Goal: Navigation & Orientation: Find specific page/section

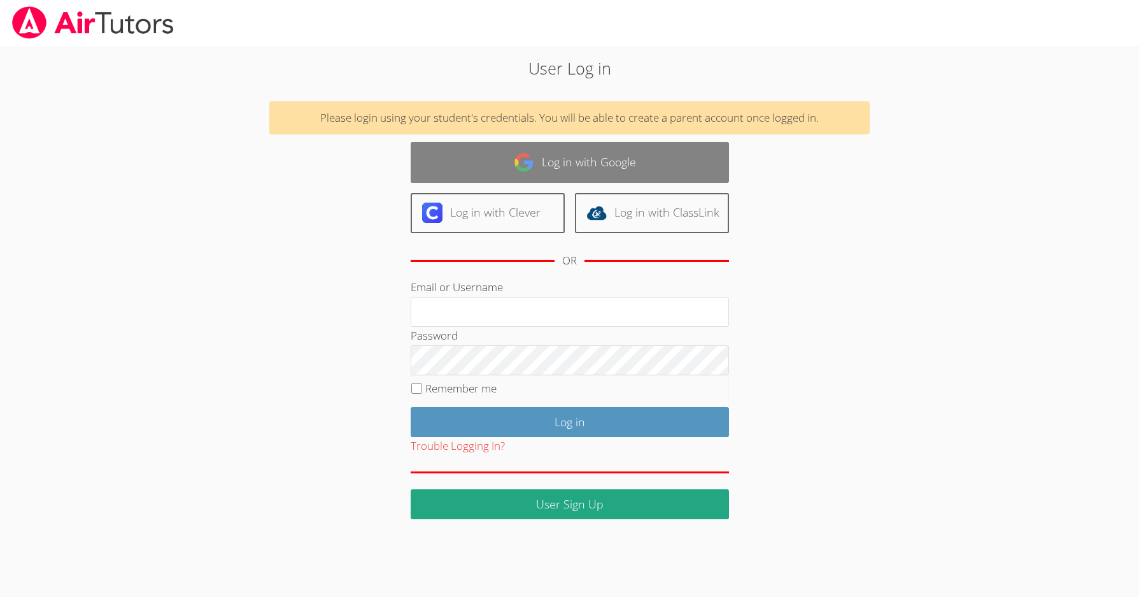
click at [567, 162] on link "Log in with Google" at bounding box center [570, 162] width 318 height 40
